Goal: Information Seeking & Learning: Learn about a topic

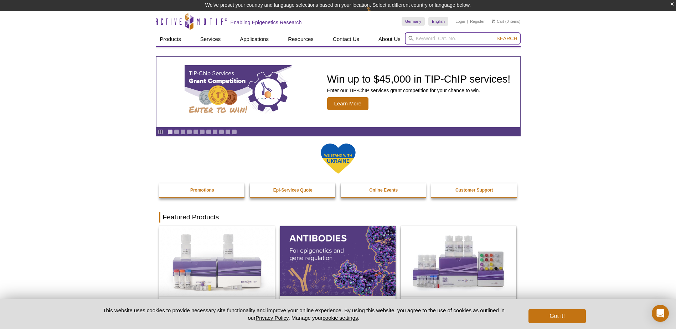
click at [459, 39] on input "search" at bounding box center [463, 38] width 116 height 12
type input "array"
click at [494, 35] on button "Search" at bounding box center [506, 38] width 25 height 6
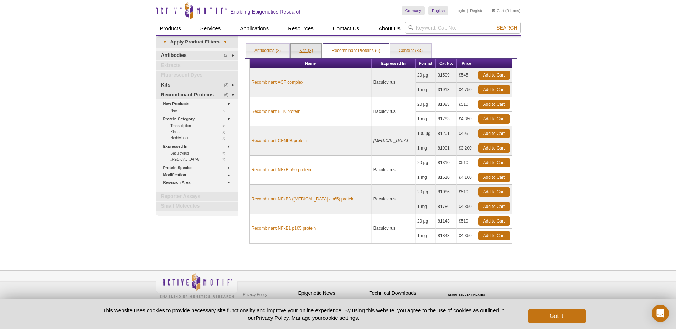
click at [309, 48] on link "Kits (3)" at bounding box center [306, 51] width 31 height 14
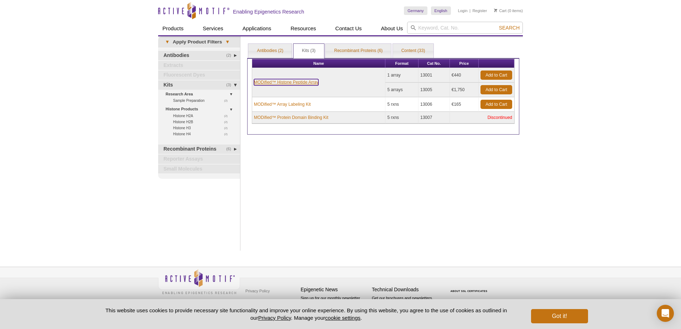
click at [312, 82] on link "MODified™ Histone Peptide Array" at bounding box center [286, 82] width 64 height 6
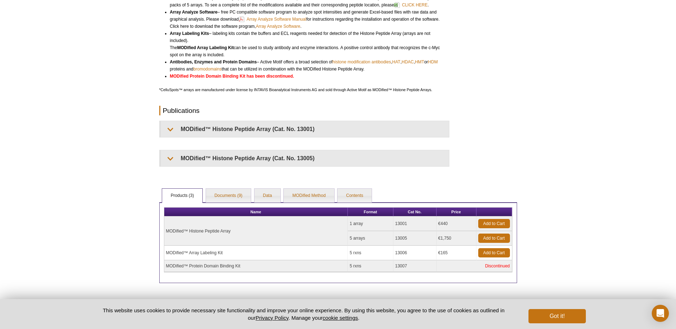
scroll to position [208, 0]
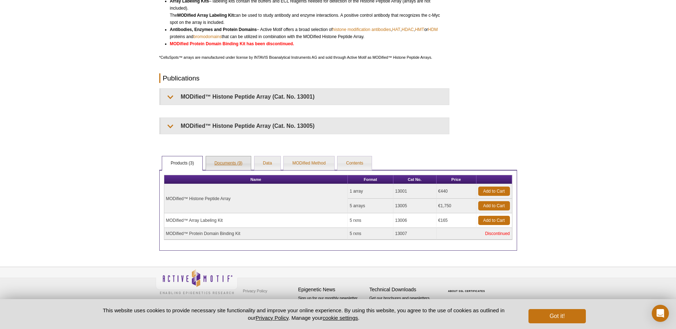
click at [226, 162] on link "Documents (9)" at bounding box center [228, 163] width 45 height 14
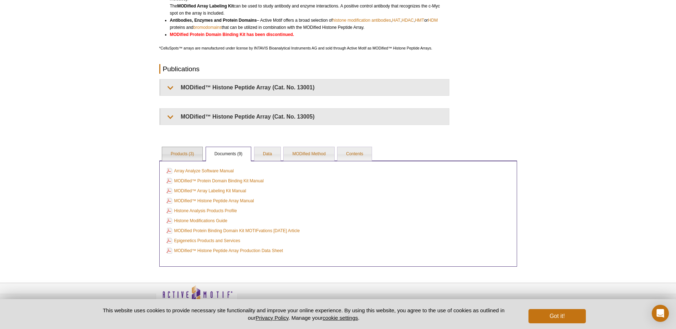
scroll to position [233, 0]
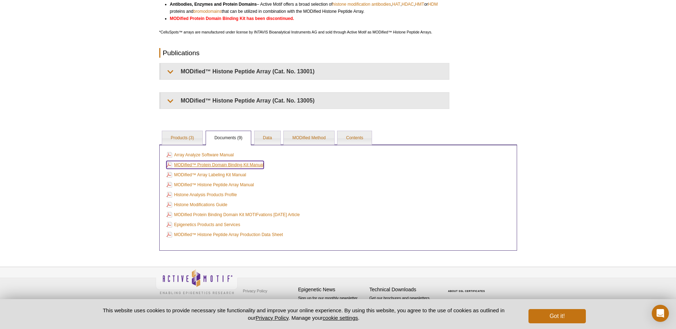
click at [208, 165] on link "MODified™ Protein Domain Binding Kit Manual" at bounding box center [214, 165] width 97 height 8
click at [188, 139] on link "Products (3)" at bounding box center [182, 138] width 40 height 14
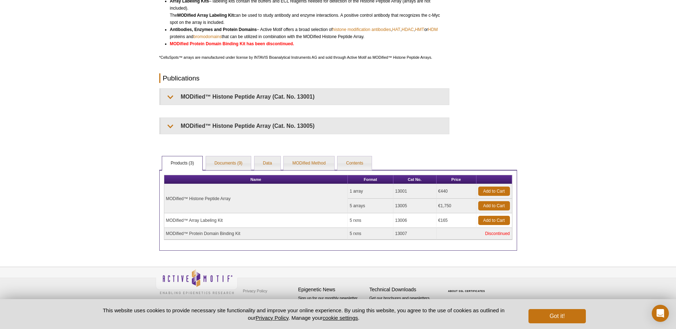
scroll to position [208, 0]
click at [224, 159] on link "Documents (9)" at bounding box center [228, 163] width 45 height 14
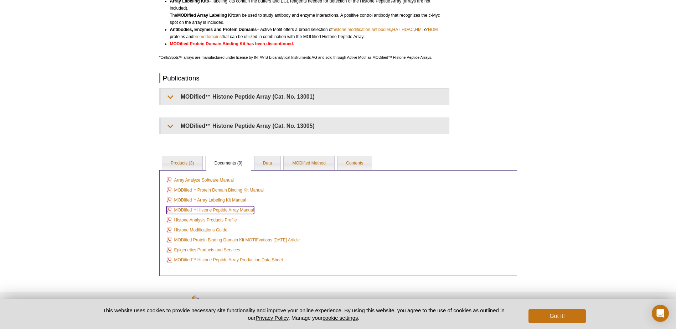
click at [217, 209] on link "MODified™ Histone Peptide Array Manual" at bounding box center [210, 210] width 88 height 8
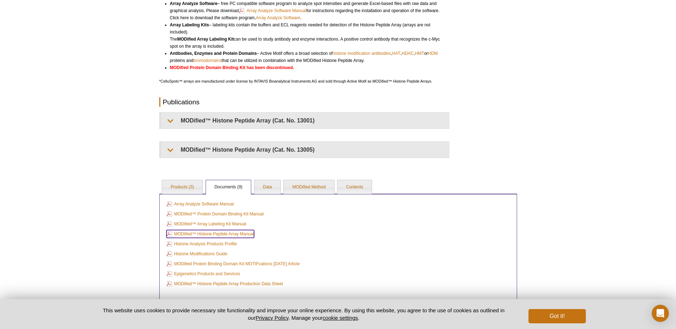
scroll to position [172, 0]
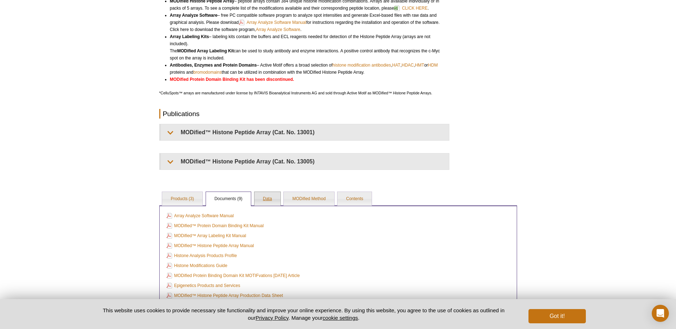
click at [265, 199] on link "Data" at bounding box center [267, 199] width 26 height 14
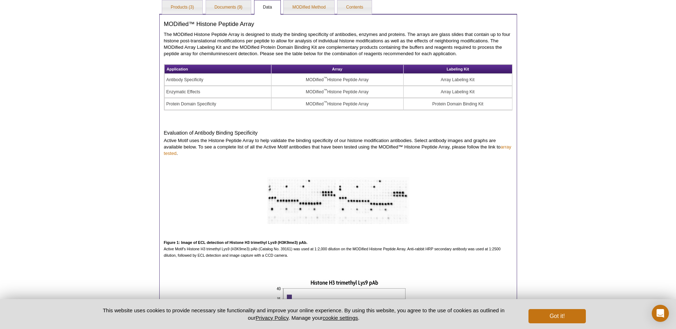
scroll to position [350, 0]
